Goal: Task Accomplishment & Management: Use online tool/utility

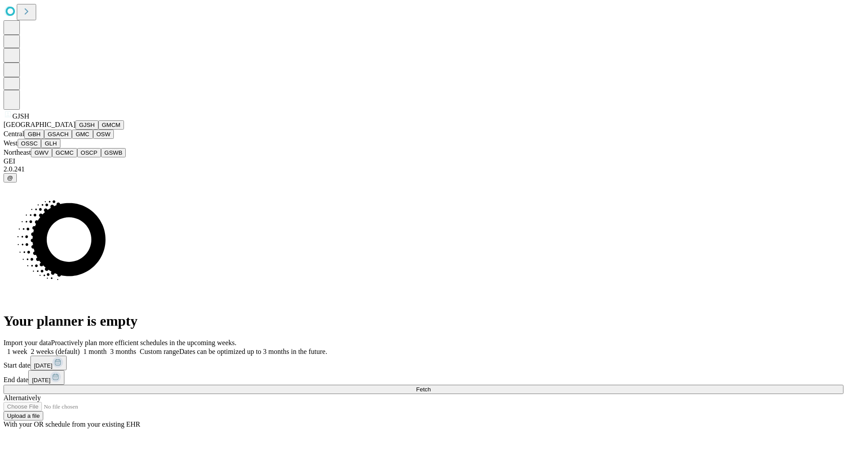
click at [75, 130] on button "GJSH" at bounding box center [86, 124] width 23 height 9
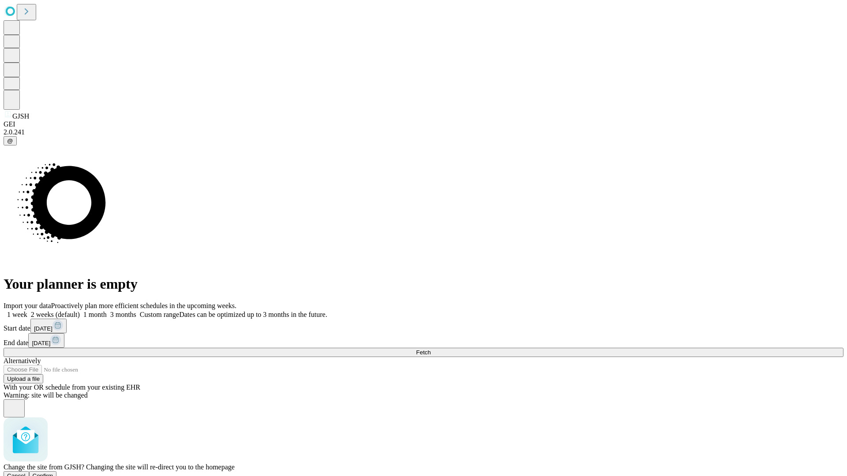
click at [53, 473] on span "Confirm" at bounding box center [43, 476] width 21 height 7
click at [80, 311] on label "2 weeks (default)" at bounding box center [53, 314] width 52 height 7
click at [430, 349] on span "Fetch" at bounding box center [423, 352] width 15 height 7
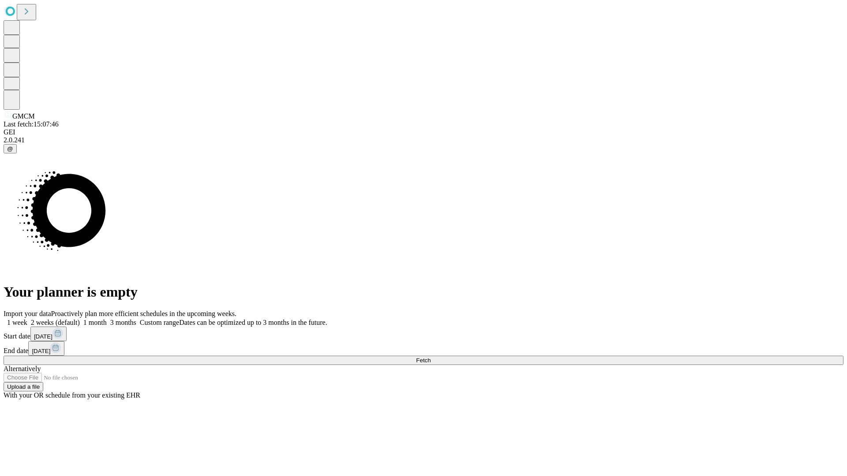
click at [80, 319] on label "2 weeks (default)" at bounding box center [53, 322] width 52 height 7
click at [430, 357] on span "Fetch" at bounding box center [423, 360] width 15 height 7
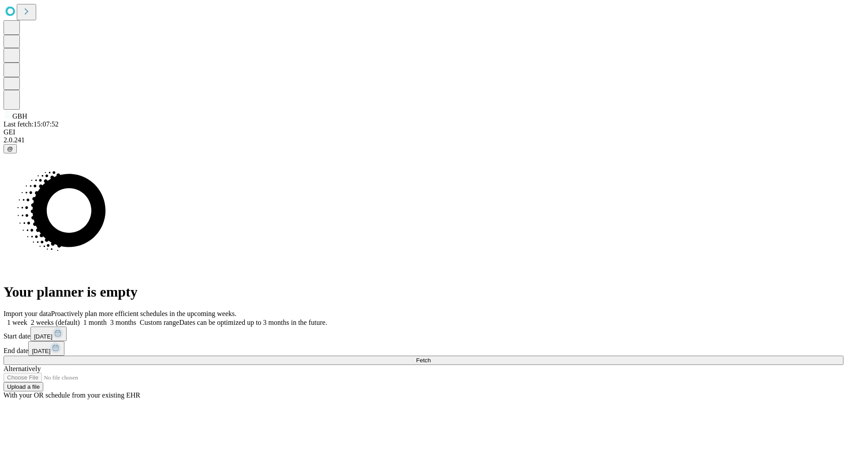
click at [80, 319] on label "2 weeks (default)" at bounding box center [53, 322] width 52 height 7
click at [430, 357] on span "Fetch" at bounding box center [423, 360] width 15 height 7
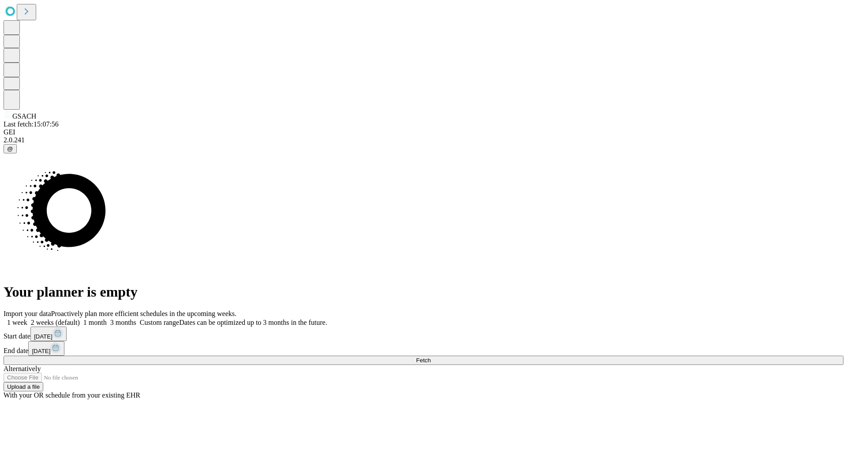
click at [430, 357] on span "Fetch" at bounding box center [423, 360] width 15 height 7
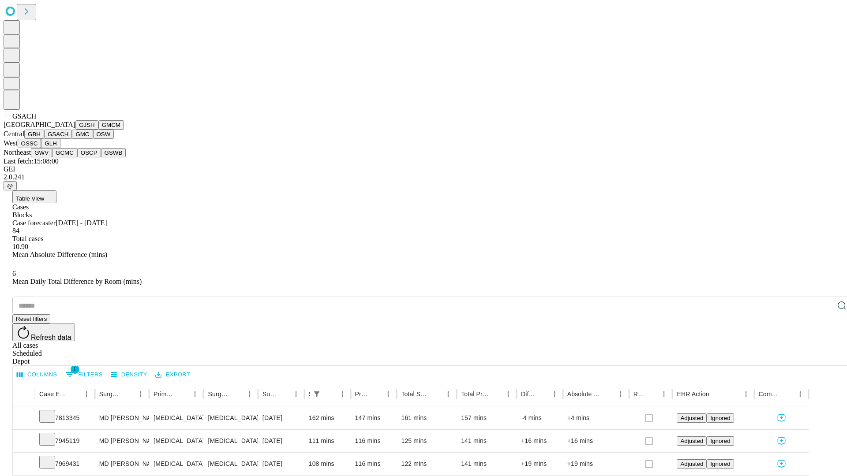
click at [72, 139] on button "GMC" at bounding box center [82, 134] width 21 height 9
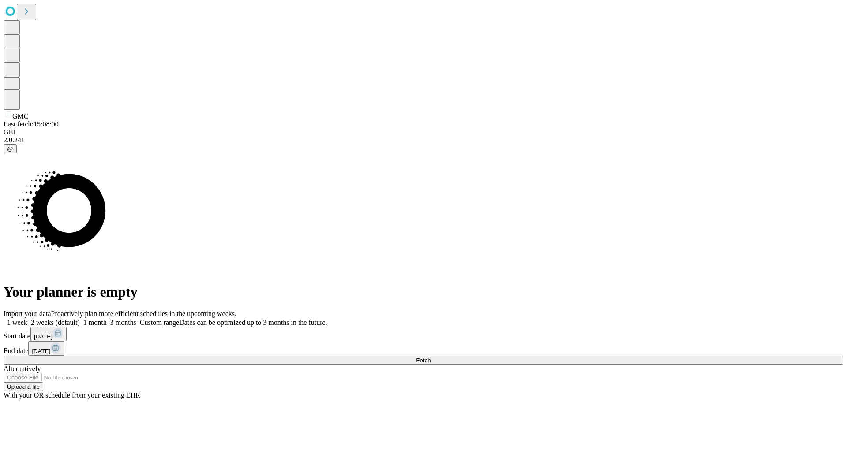
click at [430, 357] on span "Fetch" at bounding box center [423, 360] width 15 height 7
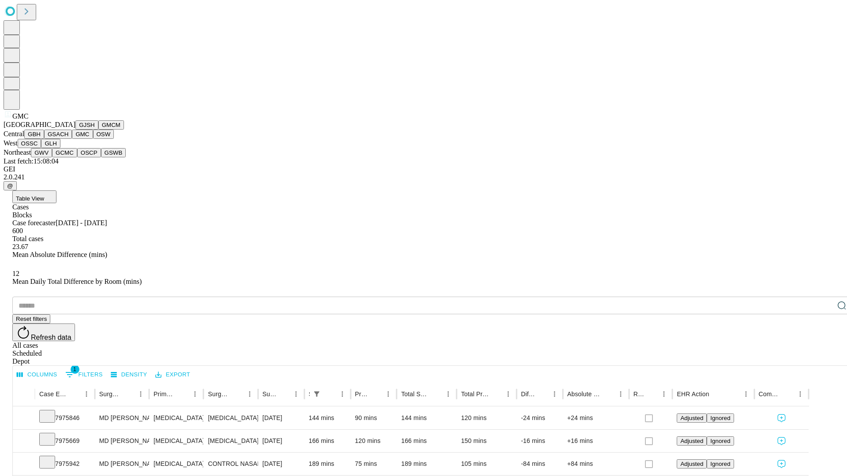
click at [93, 139] on button "OSW" at bounding box center [103, 134] width 21 height 9
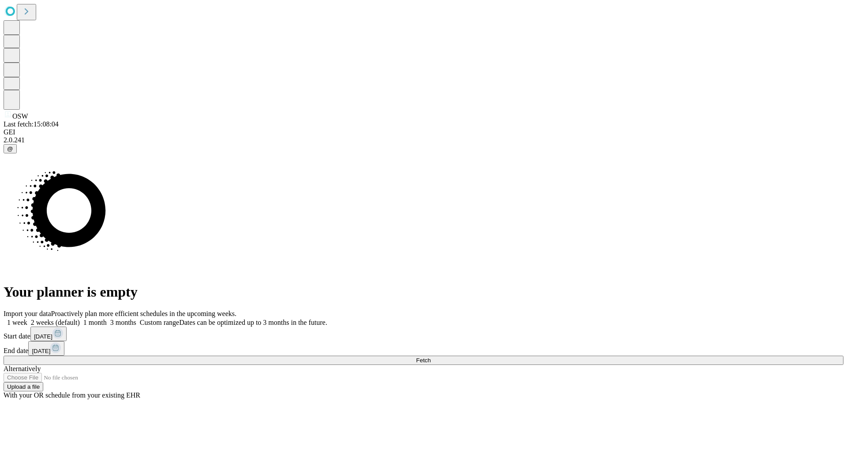
click at [80, 319] on label "2 weeks (default)" at bounding box center [53, 322] width 52 height 7
click at [430, 357] on span "Fetch" at bounding box center [423, 360] width 15 height 7
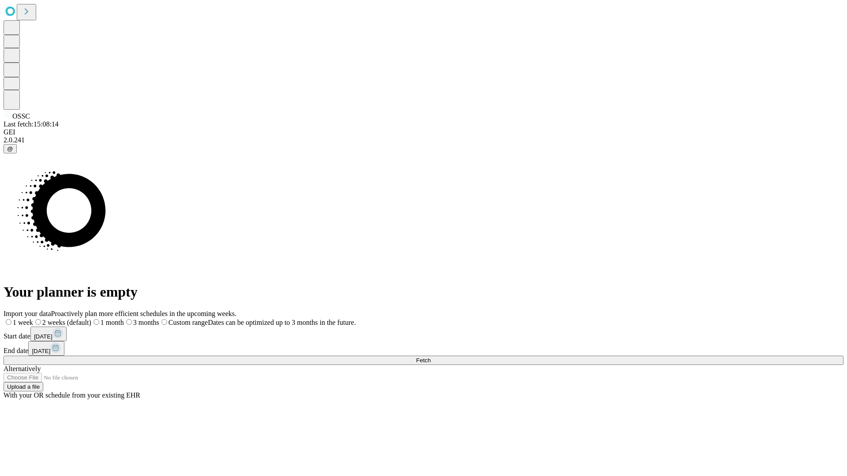
click at [430, 357] on span "Fetch" at bounding box center [423, 360] width 15 height 7
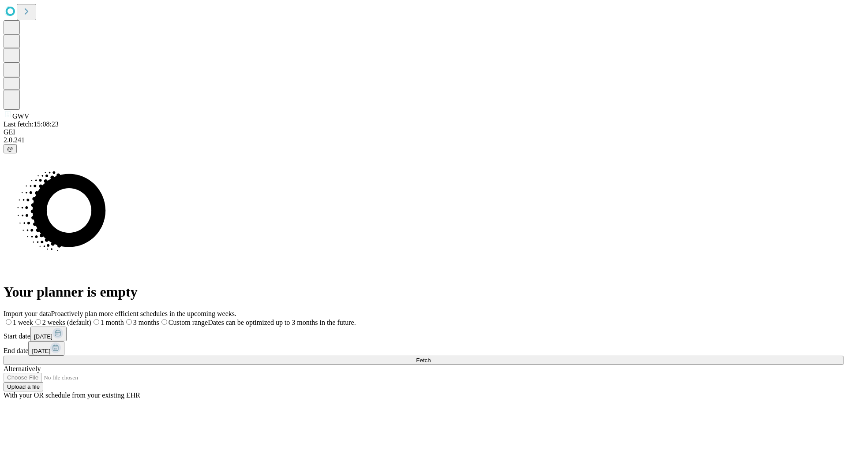
click at [91, 319] on label "2 weeks (default)" at bounding box center [62, 322] width 58 height 7
click at [430, 357] on span "Fetch" at bounding box center [423, 360] width 15 height 7
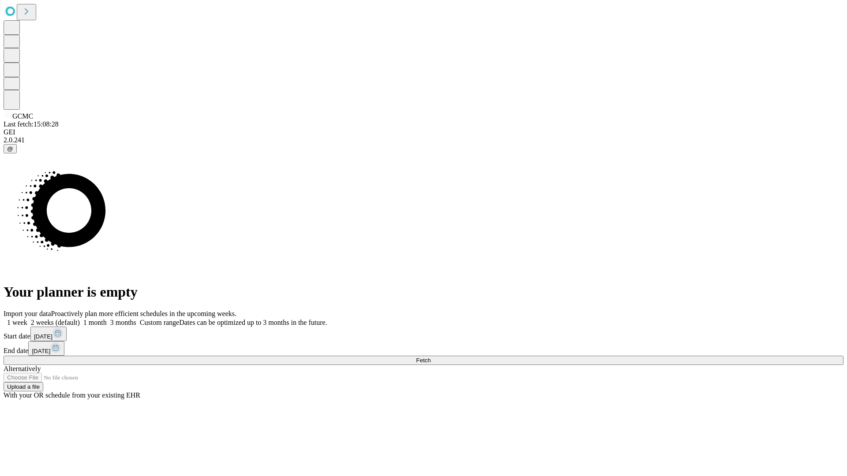
click at [80, 319] on label "2 weeks (default)" at bounding box center [53, 322] width 52 height 7
click at [430, 357] on span "Fetch" at bounding box center [423, 360] width 15 height 7
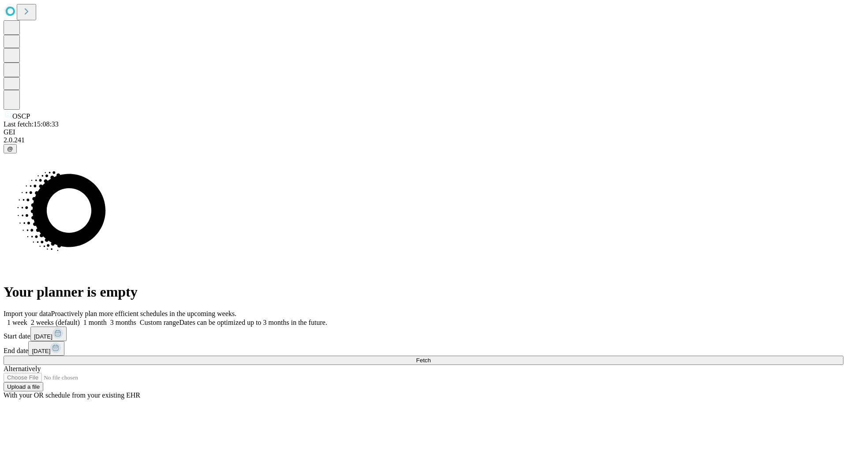
click at [80, 319] on label "2 weeks (default)" at bounding box center [53, 322] width 52 height 7
click at [430, 357] on span "Fetch" at bounding box center [423, 360] width 15 height 7
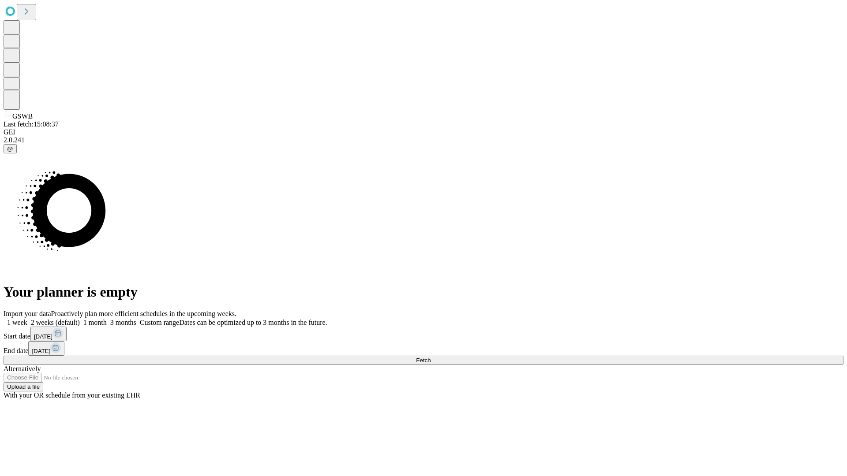
click at [430, 357] on span "Fetch" at bounding box center [423, 360] width 15 height 7
